Goal: Task Accomplishment & Management: Use online tool/utility

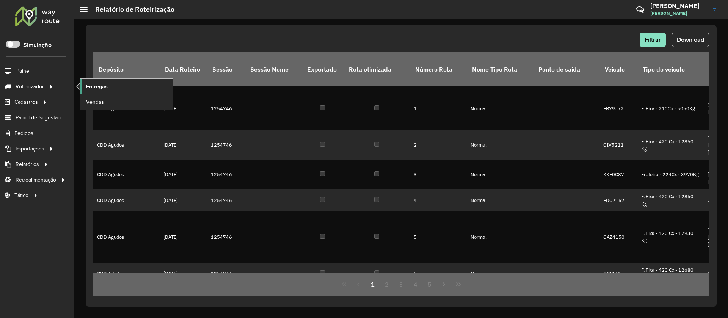
click at [104, 85] on span "Entregas" at bounding box center [97, 87] width 22 height 8
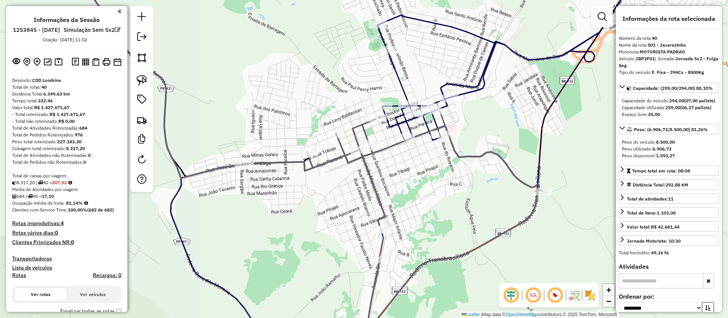
select select "**********"
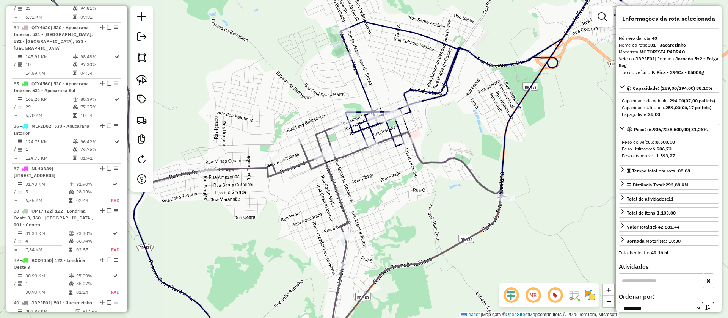
drag, startPoint x: 430, startPoint y: 72, endPoint x: 393, endPoint y: 78, distance: 37.6
click at [393, 78] on div "Janela de atendimento Grade de atendimento Capacidade Transportadoras Veículos …" at bounding box center [364, 159] width 728 height 318
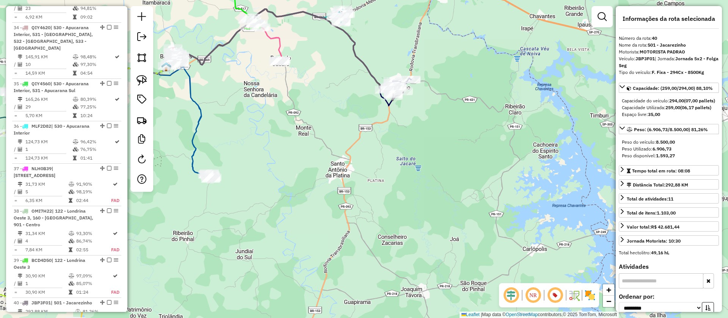
drag, startPoint x: 428, startPoint y: 105, endPoint x: 400, endPoint y: 159, distance: 60.7
click at [400, 159] on div "Janela de atendimento Grade de atendimento Capacidade Transportadoras Veículos …" at bounding box center [364, 159] width 728 height 318
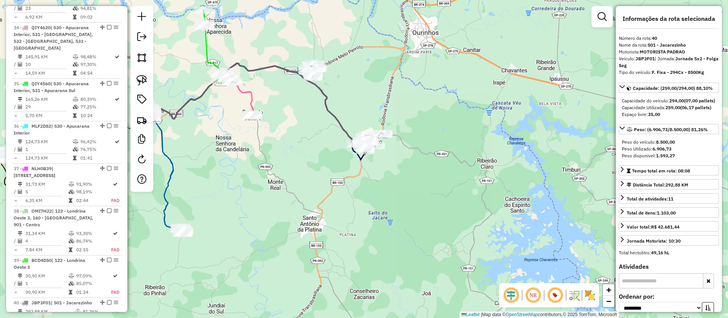
click at [592, 297] on img at bounding box center [590, 295] width 12 height 12
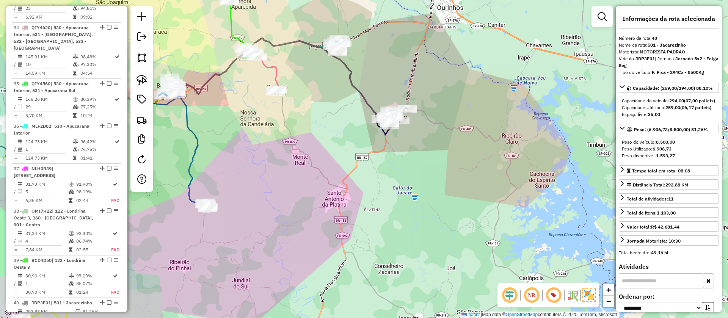
drag, startPoint x: 392, startPoint y: 238, endPoint x: 420, endPoint y: 210, distance: 39.4
click at [420, 210] on div "Janela de atendimento Grade de atendimento Capacidade Transportadoras Veículos …" at bounding box center [364, 159] width 728 height 318
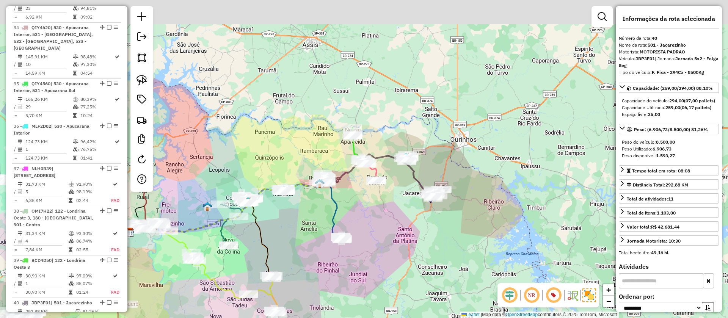
drag, startPoint x: 346, startPoint y: 139, endPoint x: 401, endPoint y: 196, distance: 79.1
click at [401, 196] on div "Janela de atendimento Grade de atendimento Capacidade Transportadoras Veículos …" at bounding box center [364, 159] width 728 height 318
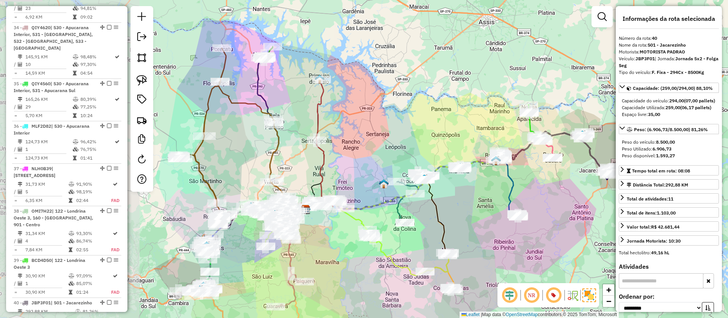
drag, startPoint x: 344, startPoint y: 96, endPoint x: 484, endPoint y: 72, distance: 141.6
click at [484, 72] on div "Janela de atendimento Grade de atendimento Capacidade Transportadoras Veículos …" at bounding box center [364, 159] width 728 height 318
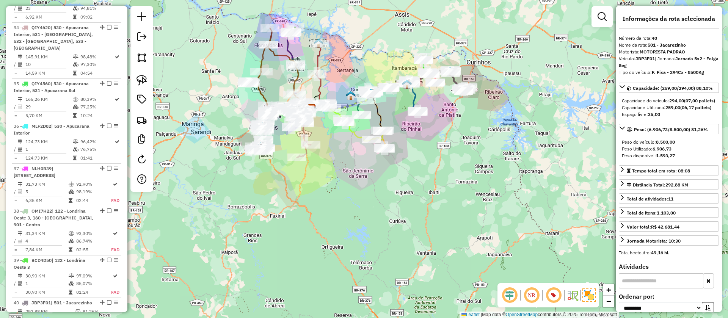
drag, startPoint x: 302, startPoint y: 199, endPoint x: 367, endPoint y: 179, distance: 68.7
click at [382, 179] on div "Janela de atendimento Grade de atendimento Capacidade Transportadoras Veículos …" at bounding box center [364, 159] width 728 height 318
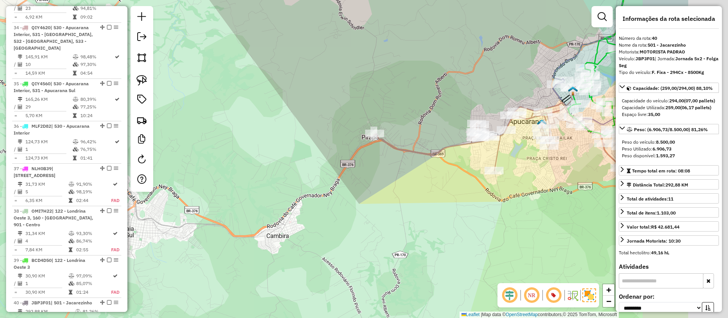
drag, startPoint x: 399, startPoint y: 195, endPoint x: 284, endPoint y: 166, distance: 118.7
click at [284, 166] on div "Janela de atendimento Grade de atendimento Capacidade Transportadoras Veículos …" at bounding box center [364, 159] width 728 height 318
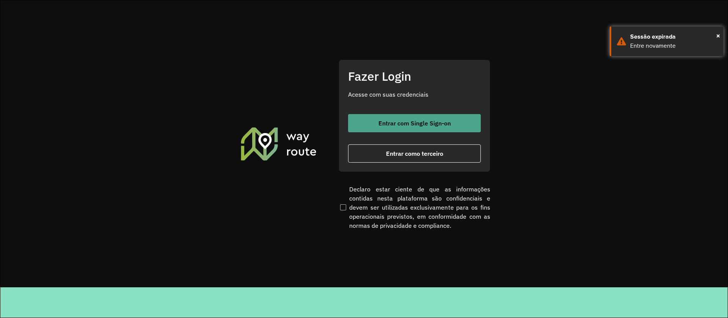
click at [379, 120] on span "Entrar com Single Sign-on" at bounding box center [414, 123] width 72 height 6
